Goal: Task Accomplishment & Management: Manage account settings

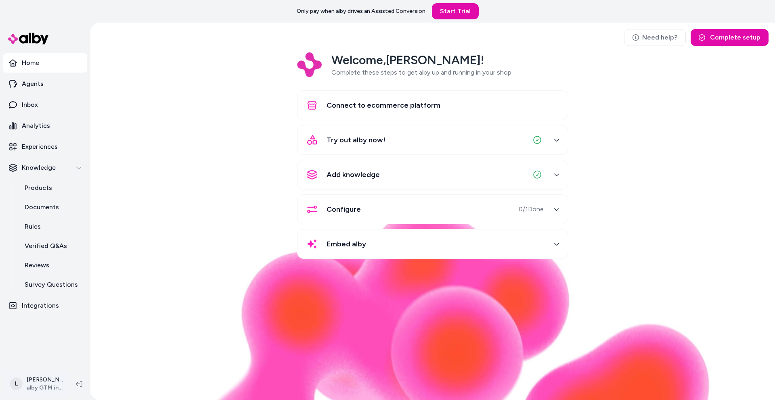
click at [51, 382] on html "Only pay when alby drives an Assisted Conversion Start Trial Home Agents Inbox …" at bounding box center [387, 200] width 775 height 400
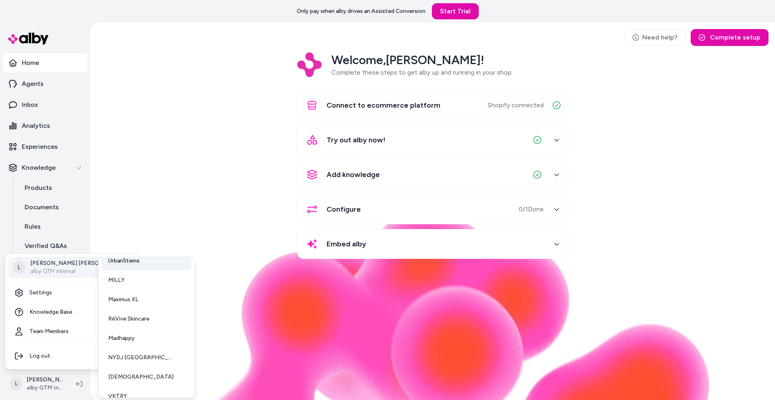
scroll to position [79, 0]
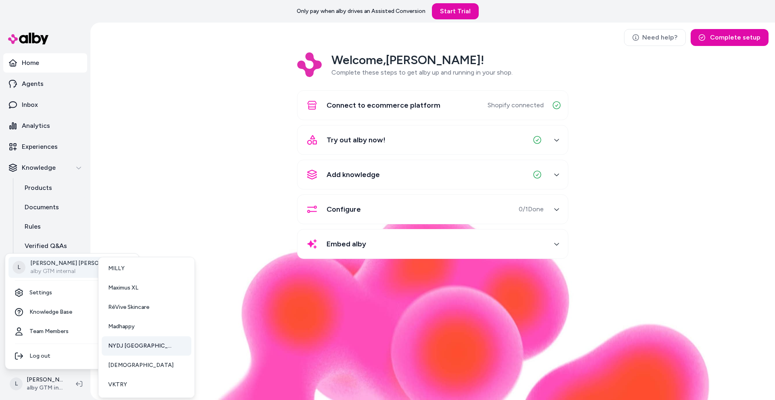
click at [137, 339] on link "NYDJ [GEOGRAPHIC_DATA]" at bounding box center [147, 345] width 90 height 19
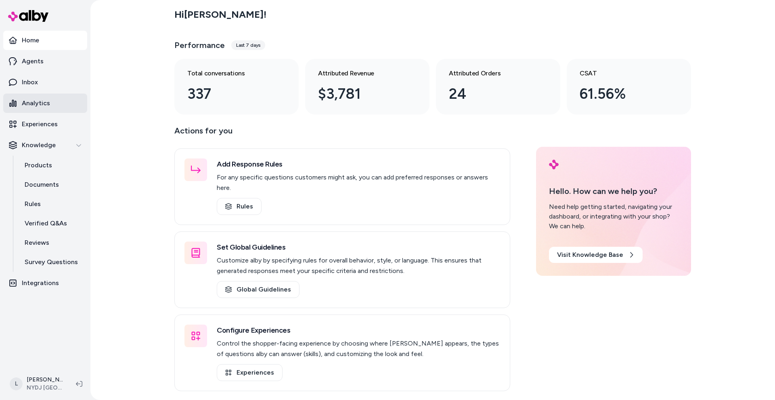
click at [44, 102] on p "Analytics" at bounding box center [36, 103] width 28 height 10
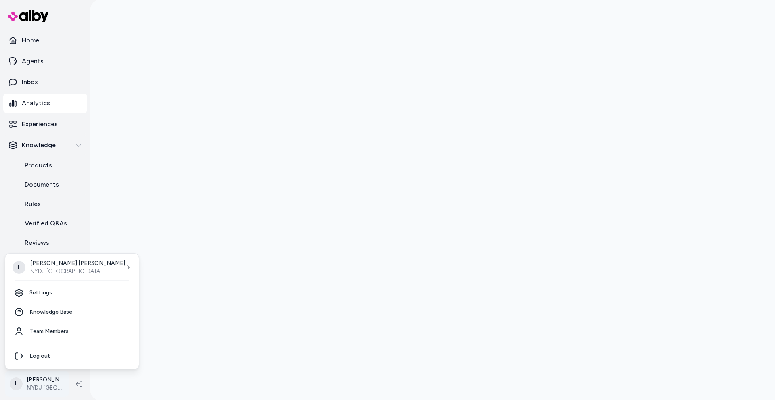
click at [32, 384] on html "Home Agents Inbox Analytics Experiences Knowledge Products Documents Rules Veri…" at bounding box center [387, 200] width 775 height 400
click at [45, 292] on link "Settings" at bounding box center [71, 292] width 127 height 19
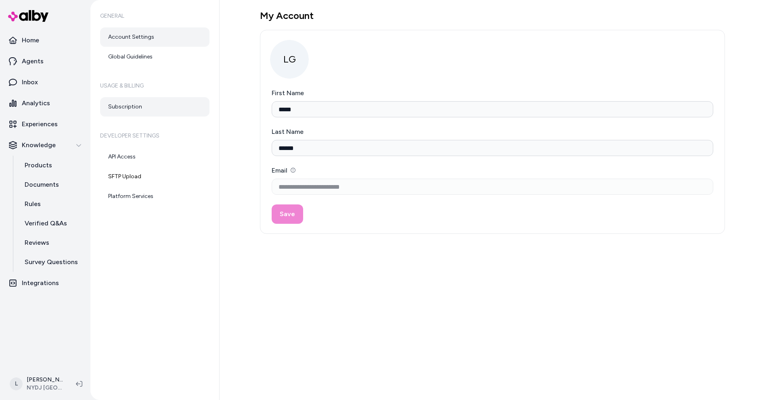
click at [136, 106] on link "Subscription" at bounding box center [154, 106] width 109 height 19
